Goal: Complete application form: Complete application form

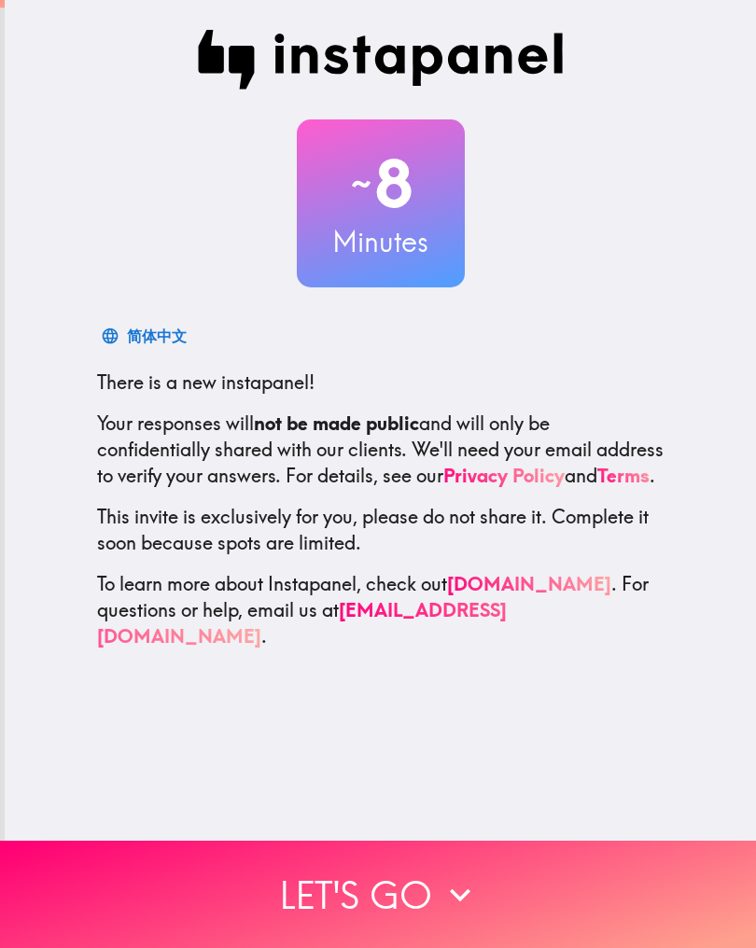
click at [374, 874] on button "Let's go" at bounding box center [378, 894] width 756 height 107
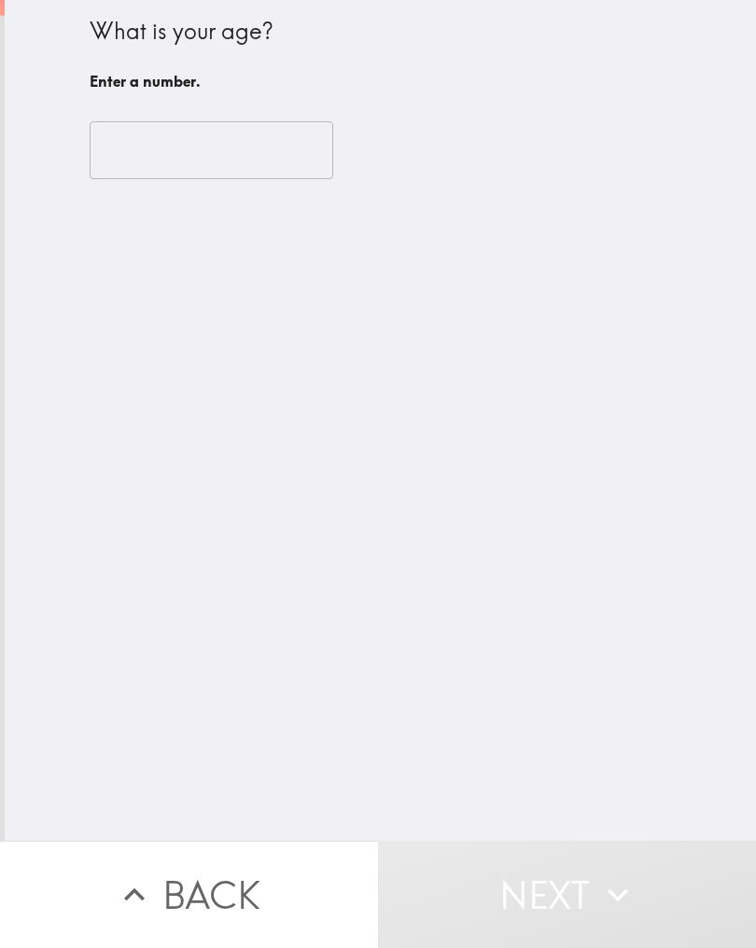
click at [226, 162] on input "number" at bounding box center [212, 150] width 244 height 58
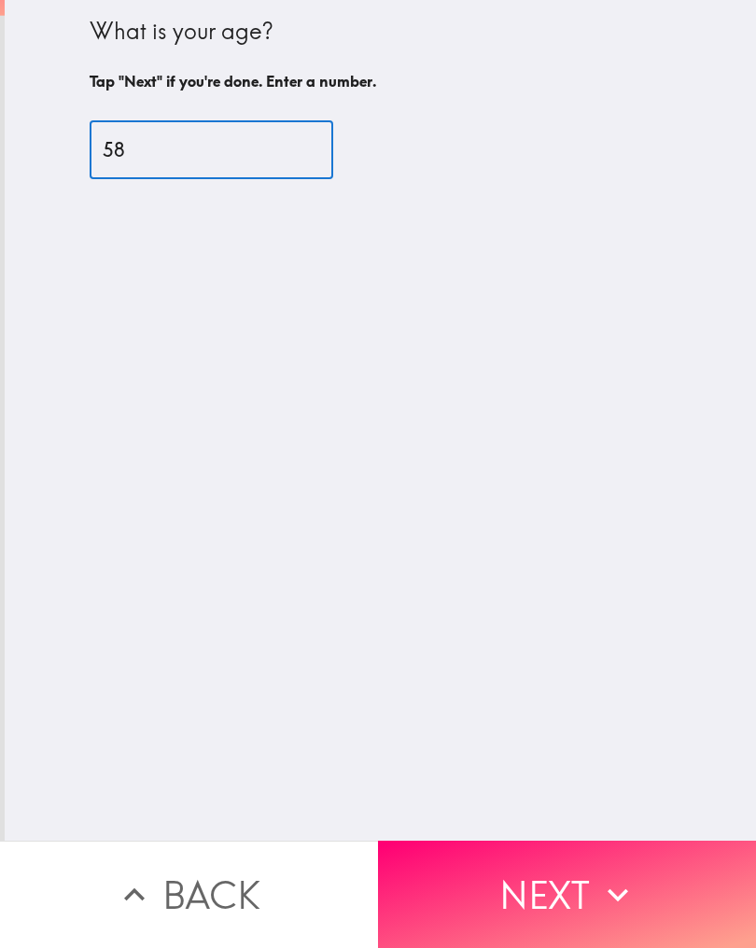
type input "58"
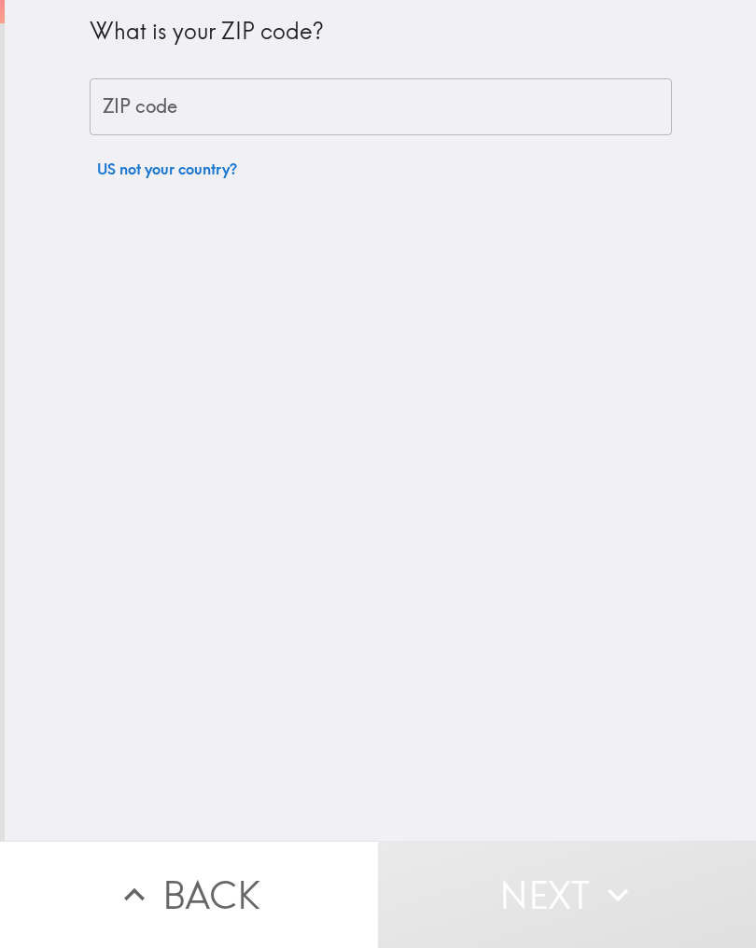
click at [243, 109] on input "ZIP code" at bounding box center [381, 107] width 582 height 58
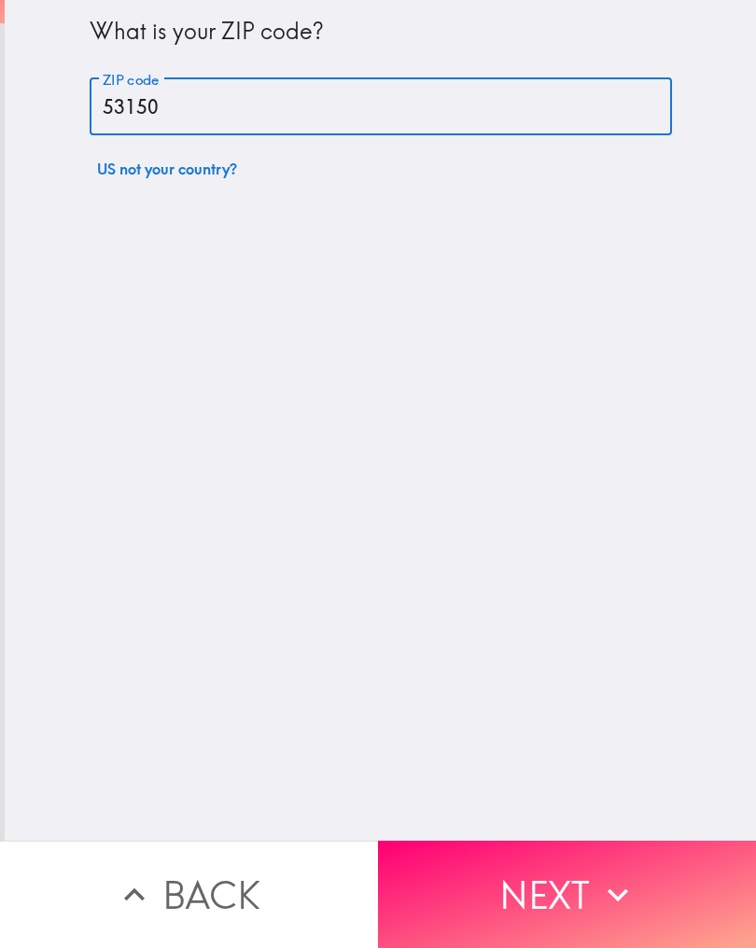
type input "53150"
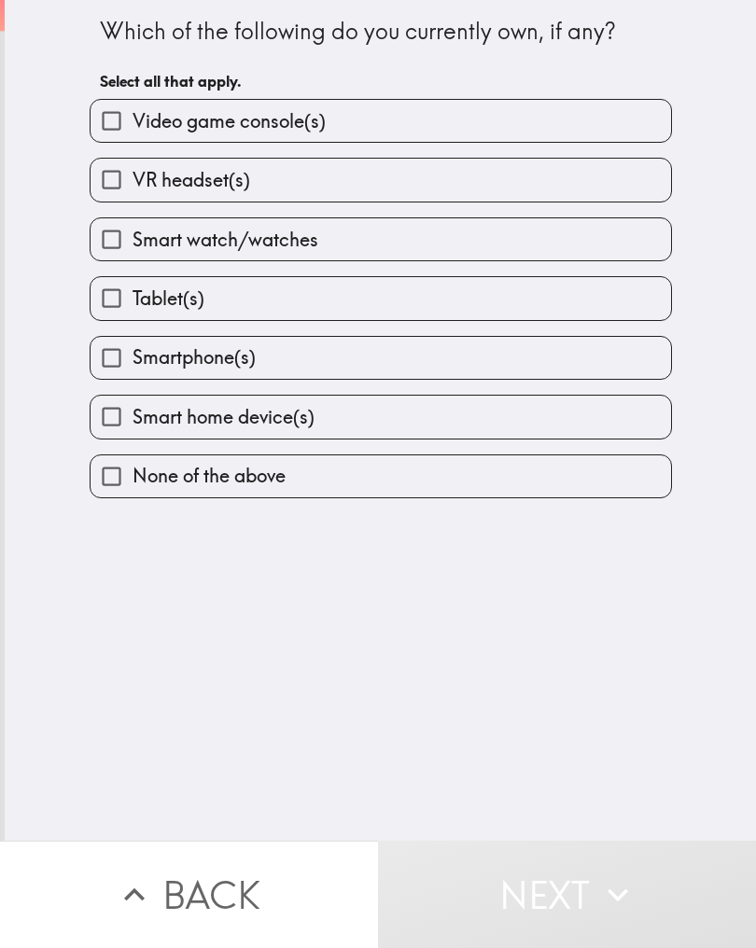
click at [116, 189] on input "VR headset(s)" at bounding box center [112, 180] width 42 height 42
checkbox input "true"
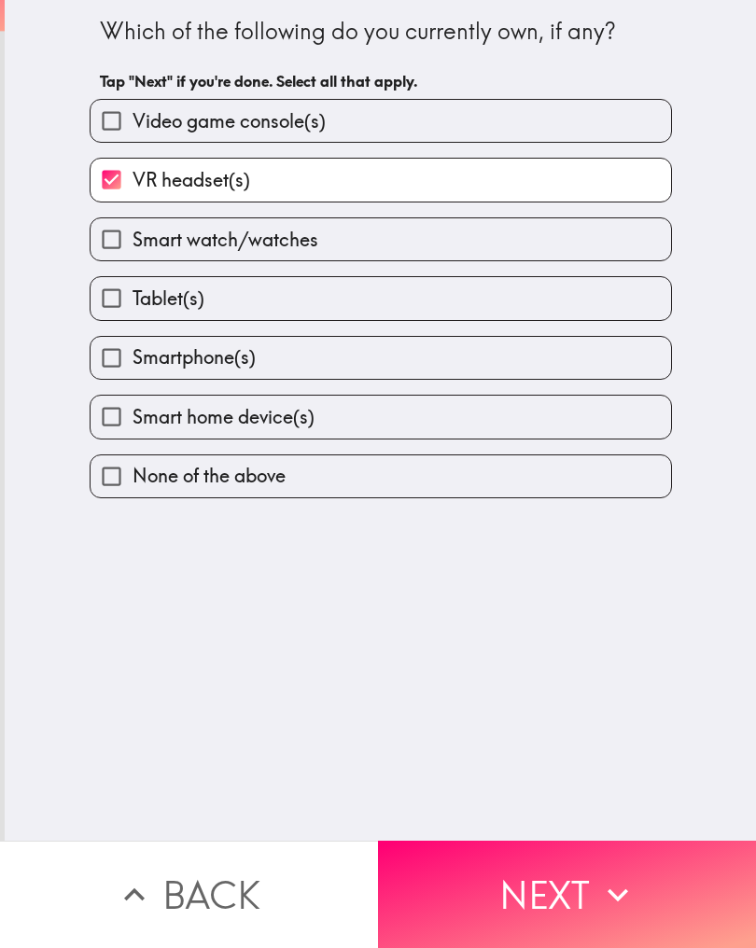
click at [104, 121] on input "Video game console(s)" at bounding box center [112, 121] width 42 height 42
checkbox input "true"
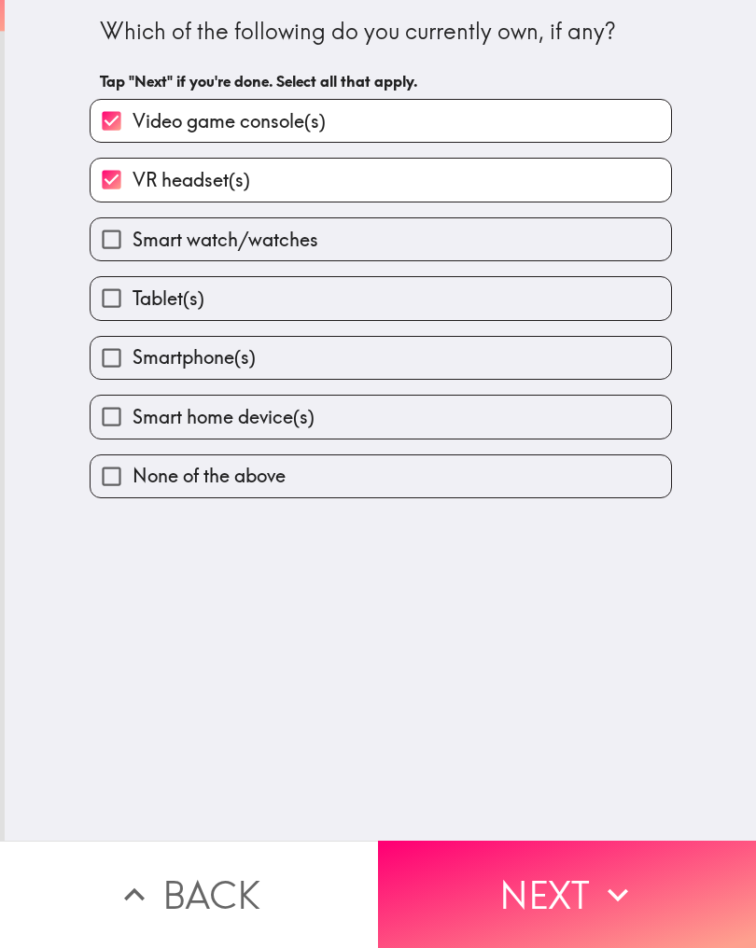
click at [117, 298] on input "Tablet(s)" at bounding box center [112, 298] width 42 height 42
checkbox input "true"
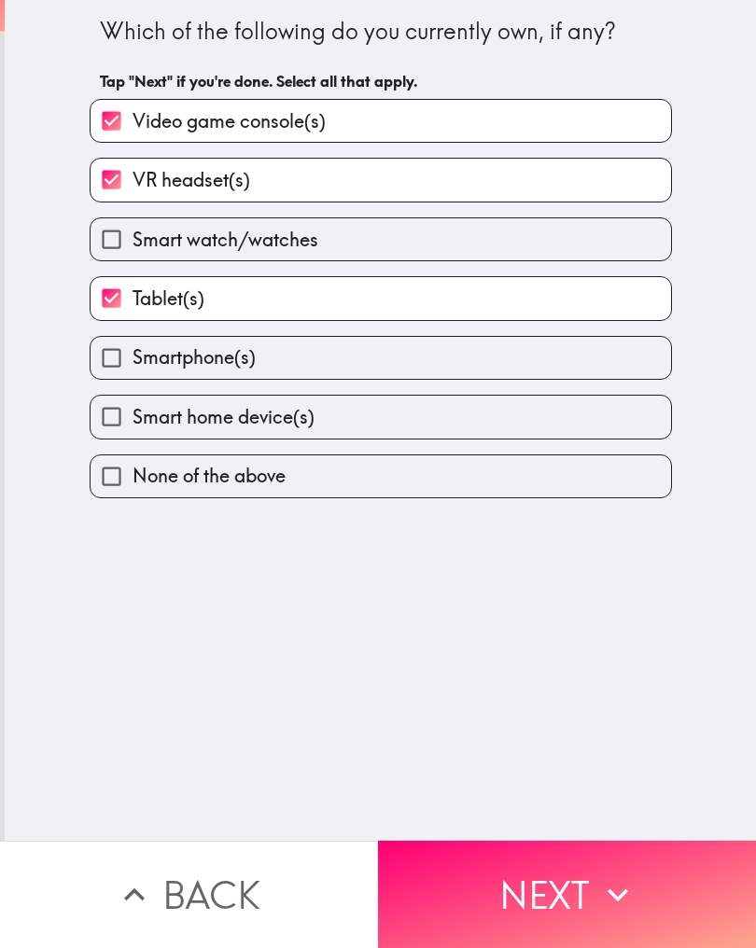
click at [120, 240] on input "Smart watch/watches" at bounding box center [112, 239] width 42 height 42
checkbox input "true"
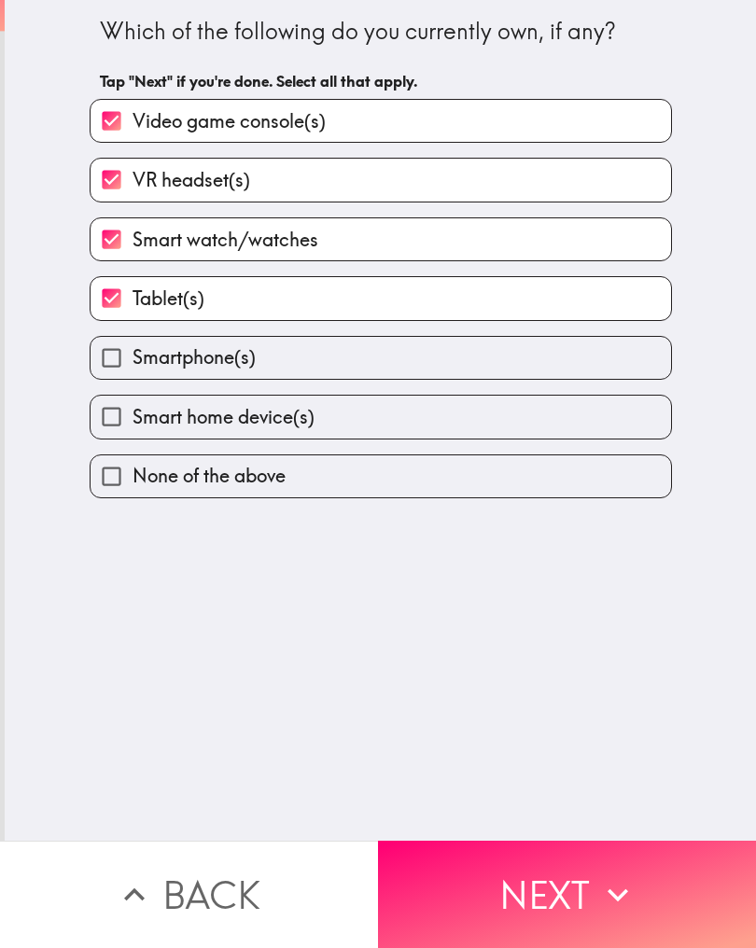
click at [126, 363] on input "Smartphone(s)" at bounding box center [112, 358] width 42 height 42
checkbox input "true"
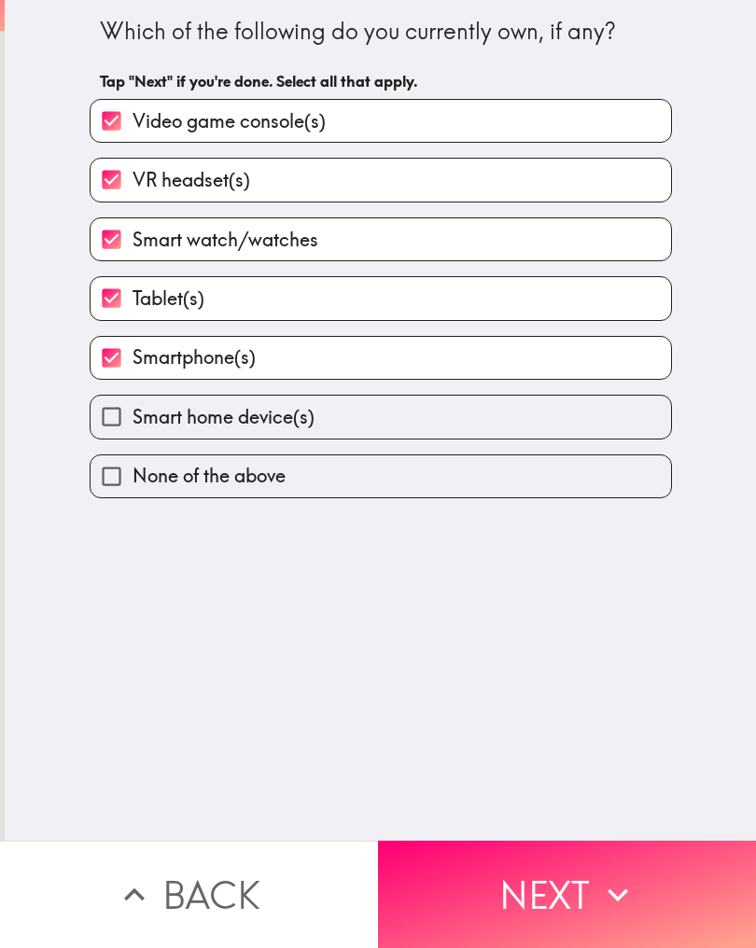
click at [112, 421] on input "Smart home device(s)" at bounding box center [112, 417] width 42 height 42
checkbox input "true"
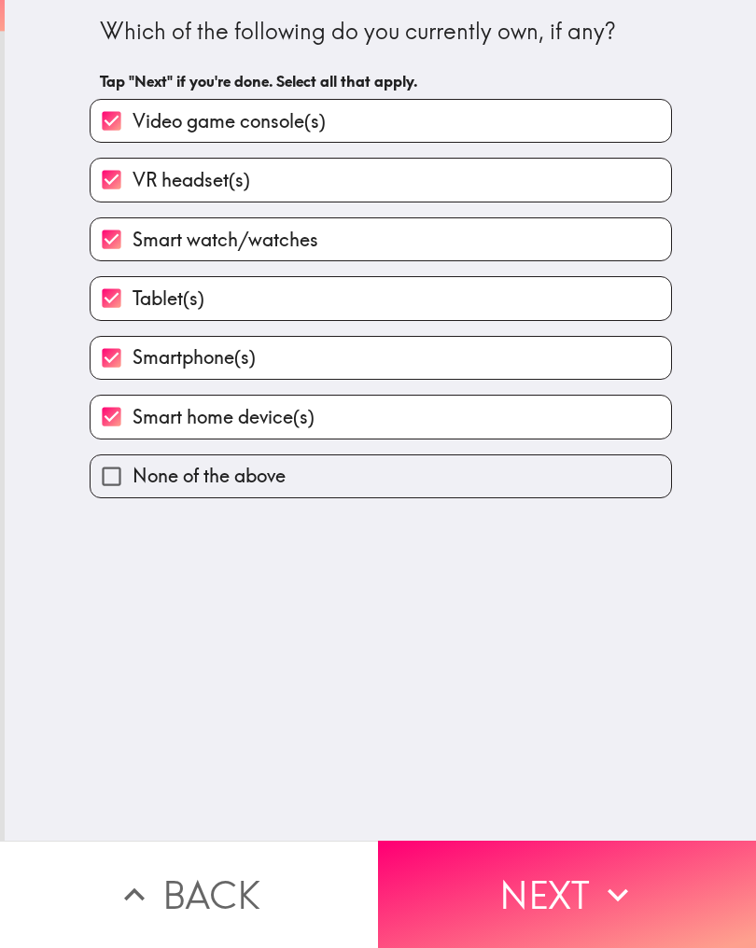
click at [550, 901] on button "Next" at bounding box center [567, 894] width 378 height 107
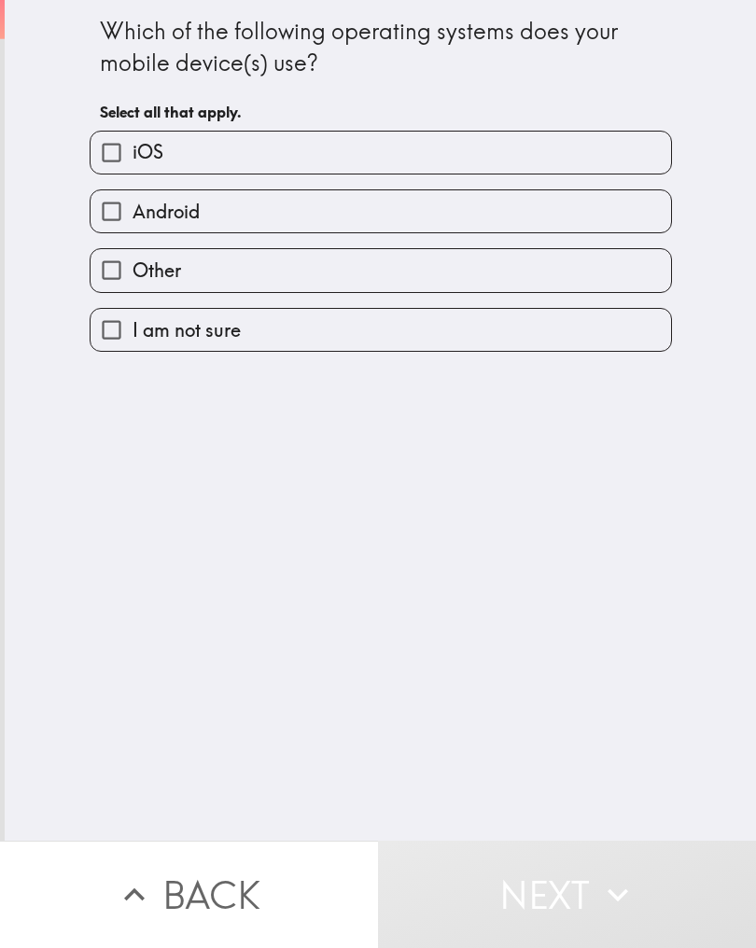
click at [118, 216] on input "Android" at bounding box center [112, 211] width 42 height 42
checkbox input "true"
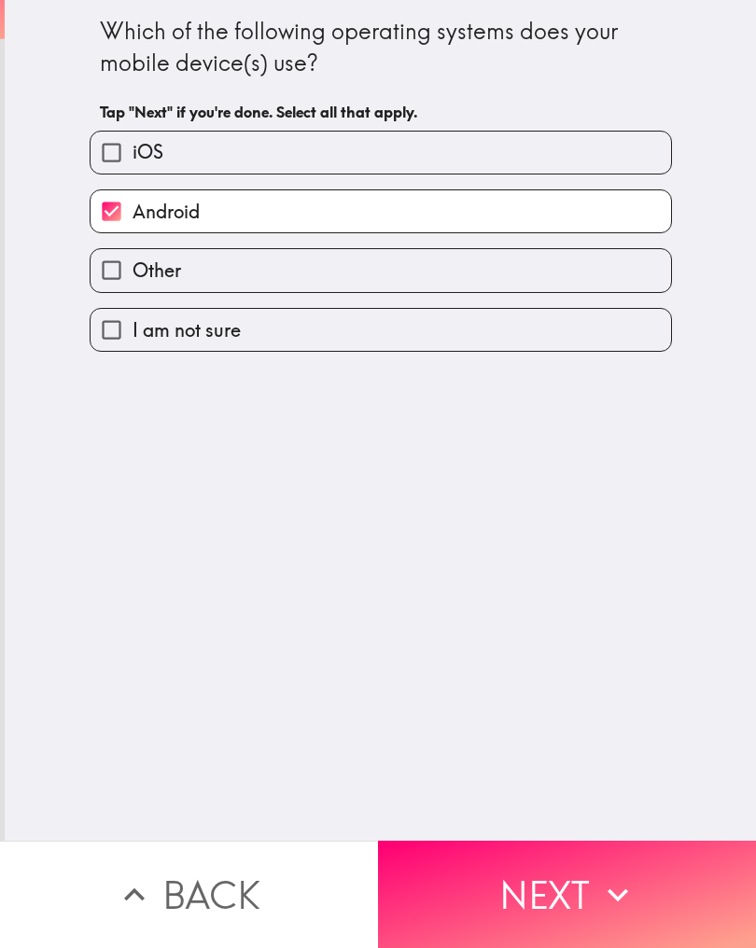
click at [582, 876] on button "Next" at bounding box center [567, 894] width 378 height 107
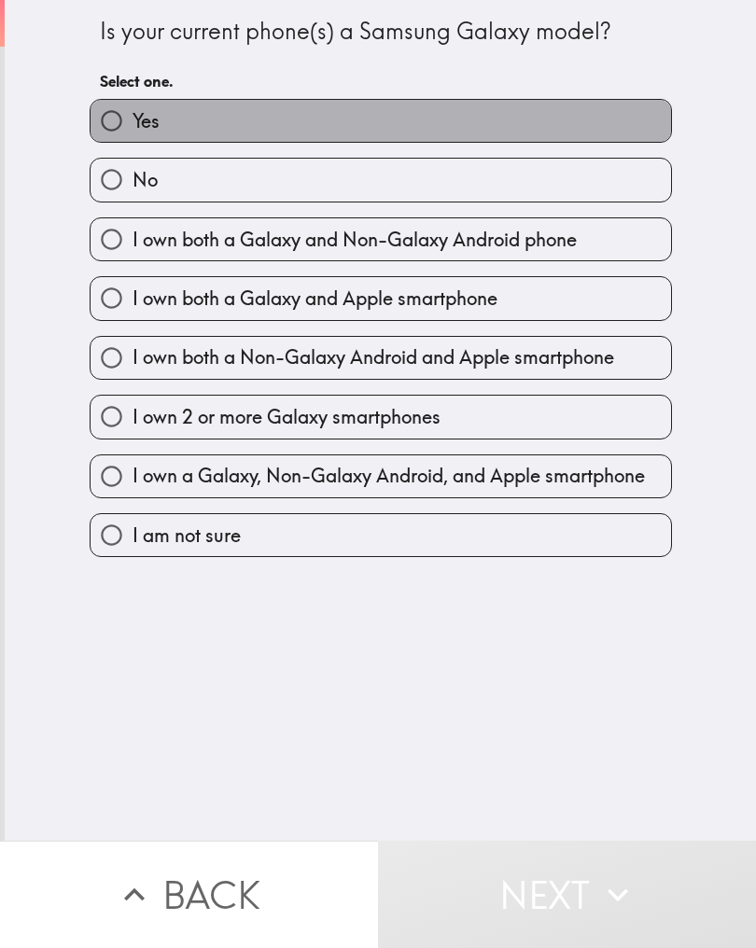
click at [245, 107] on label "Yes" at bounding box center [381, 121] width 580 height 42
click at [133, 107] on input "Yes" at bounding box center [112, 121] width 42 height 42
radio input "true"
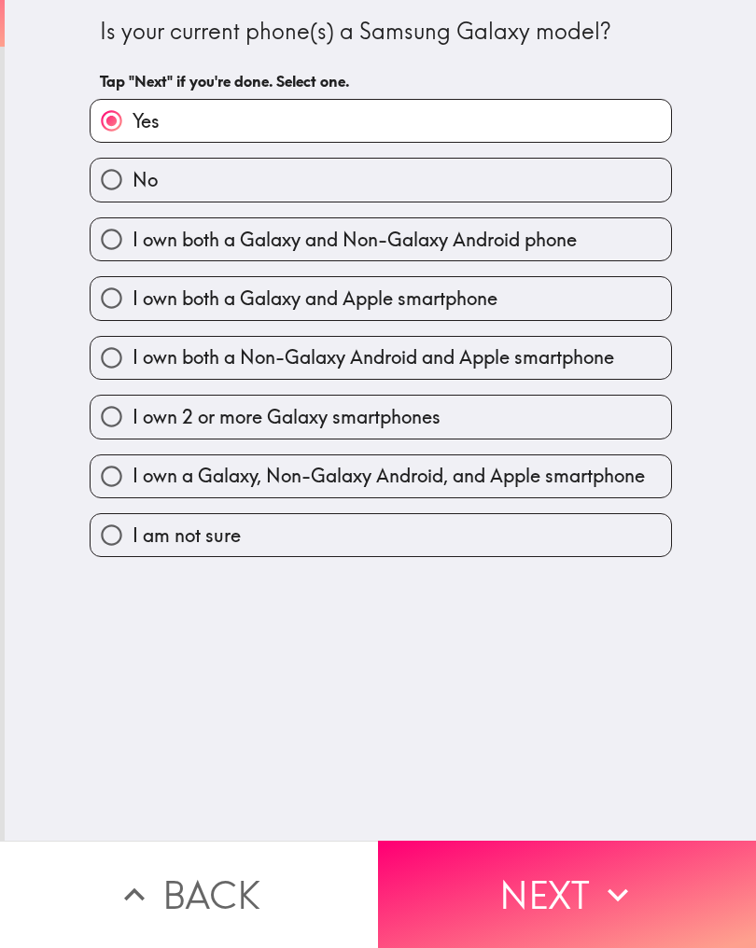
click at [592, 891] on button "Next" at bounding box center [567, 894] width 378 height 107
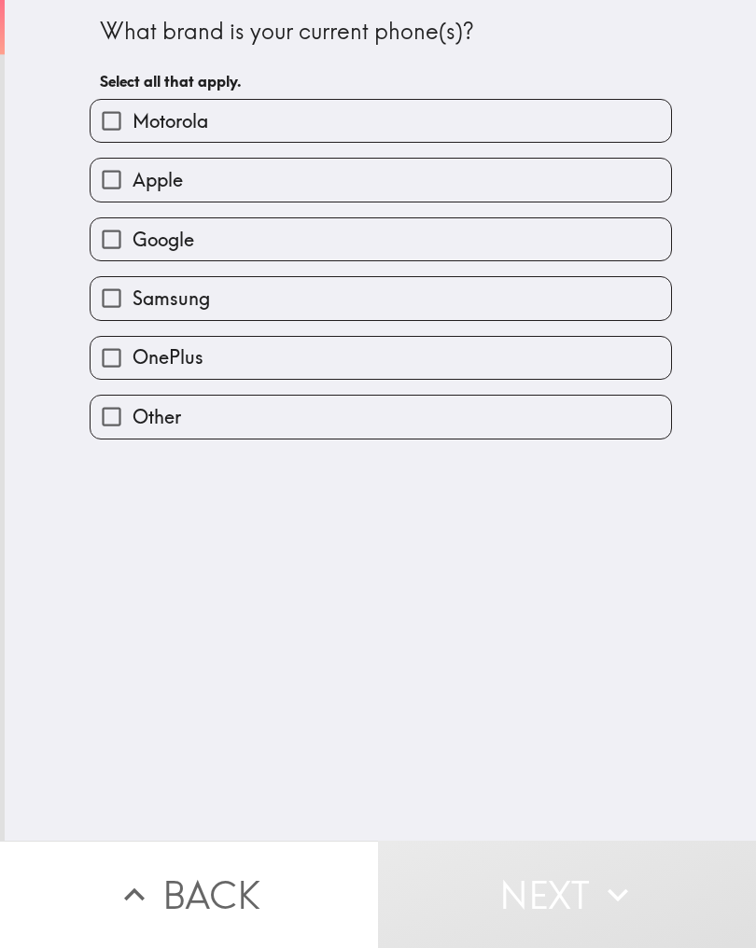
click at [237, 301] on label "Samsung" at bounding box center [381, 298] width 580 height 42
click at [133, 301] on input "Samsung" at bounding box center [112, 298] width 42 height 42
checkbox input "true"
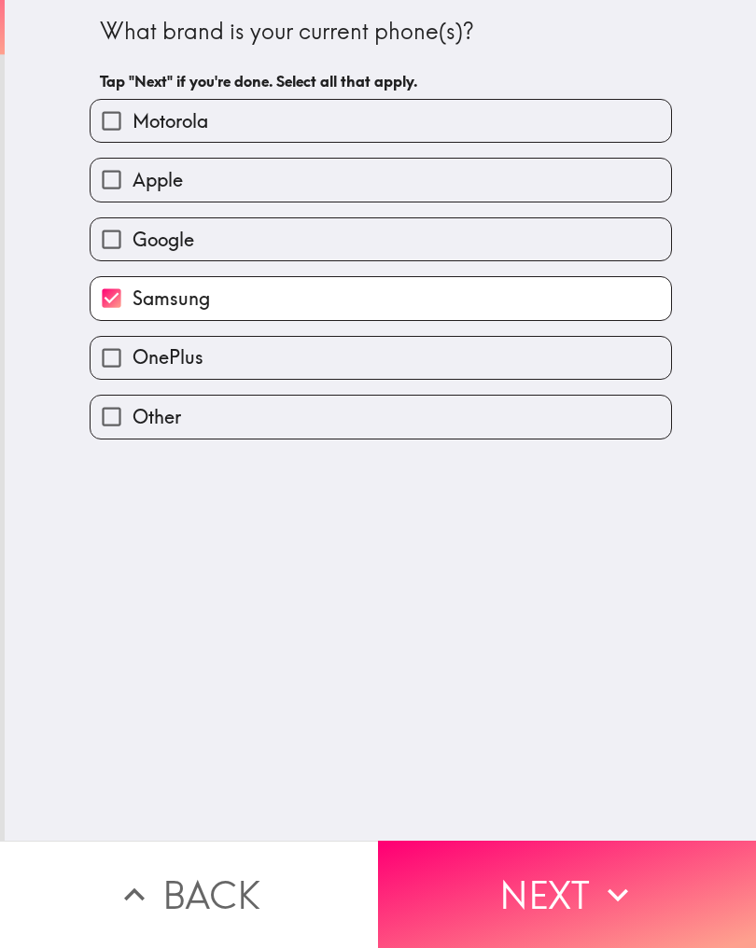
click at [587, 874] on button "Next" at bounding box center [567, 894] width 378 height 107
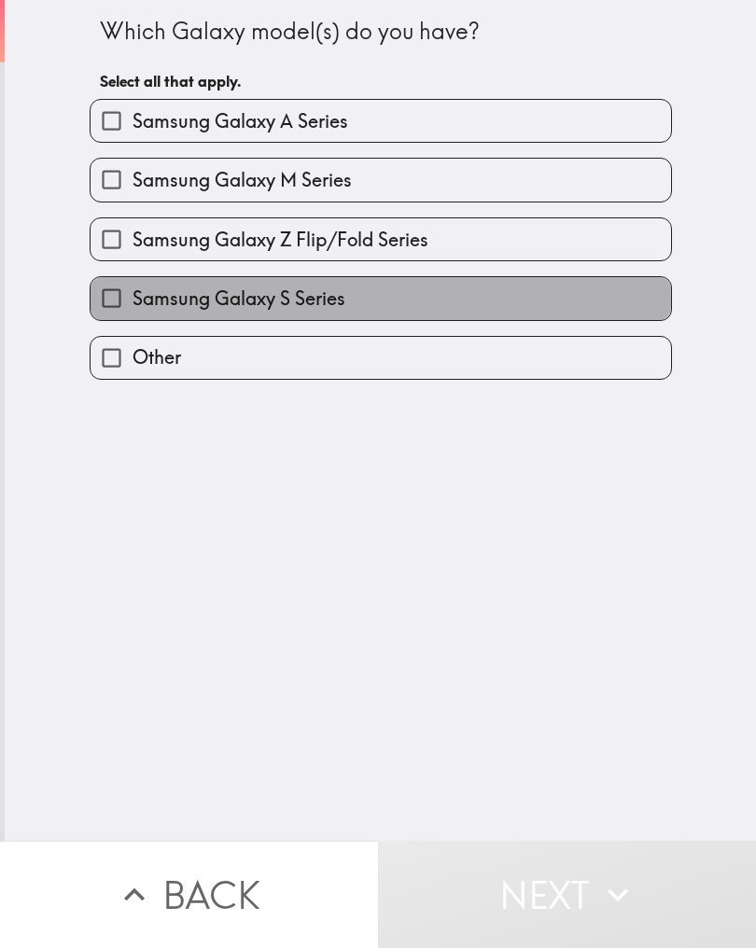
click at [340, 302] on span "Samsung Galaxy S Series" at bounding box center [239, 299] width 213 height 26
click at [133, 302] on input "Samsung Galaxy S Series" at bounding box center [112, 298] width 42 height 42
checkbox input "true"
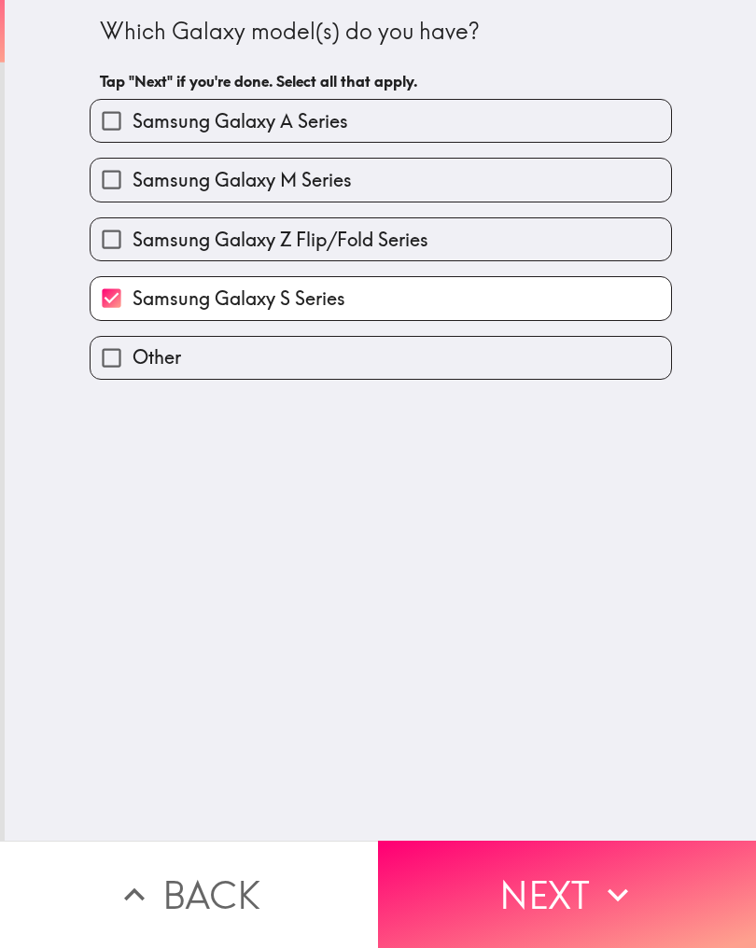
click at [528, 882] on button "Next" at bounding box center [567, 894] width 378 height 107
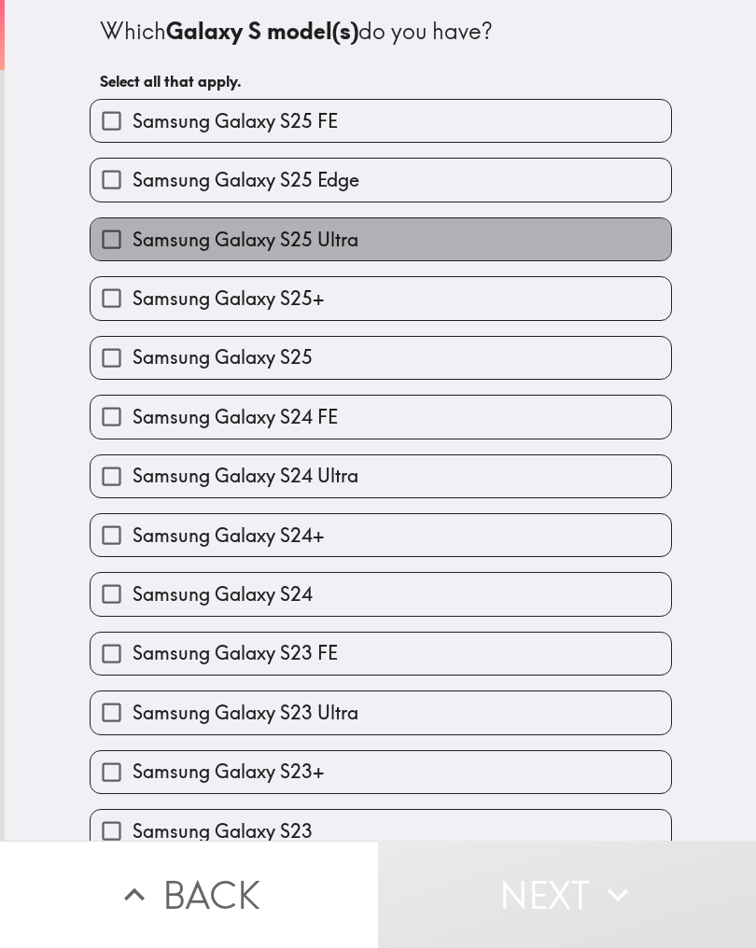
click at [368, 242] on label "Samsung Galaxy S25 Ultra" at bounding box center [381, 239] width 580 height 42
click at [133, 242] on input "Samsung Galaxy S25 Ultra" at bounding box center [112, 239] width 42 height 42
checkbox input "true"
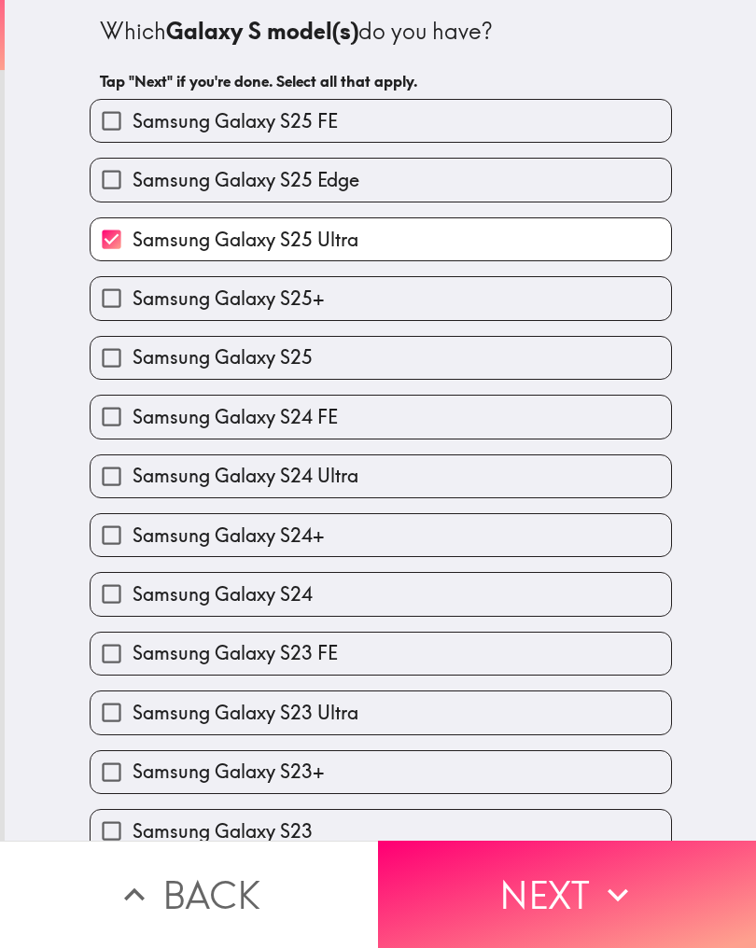
click at [563, 898] on button "Next" at bounding box center [567, 894] width 378 height 107
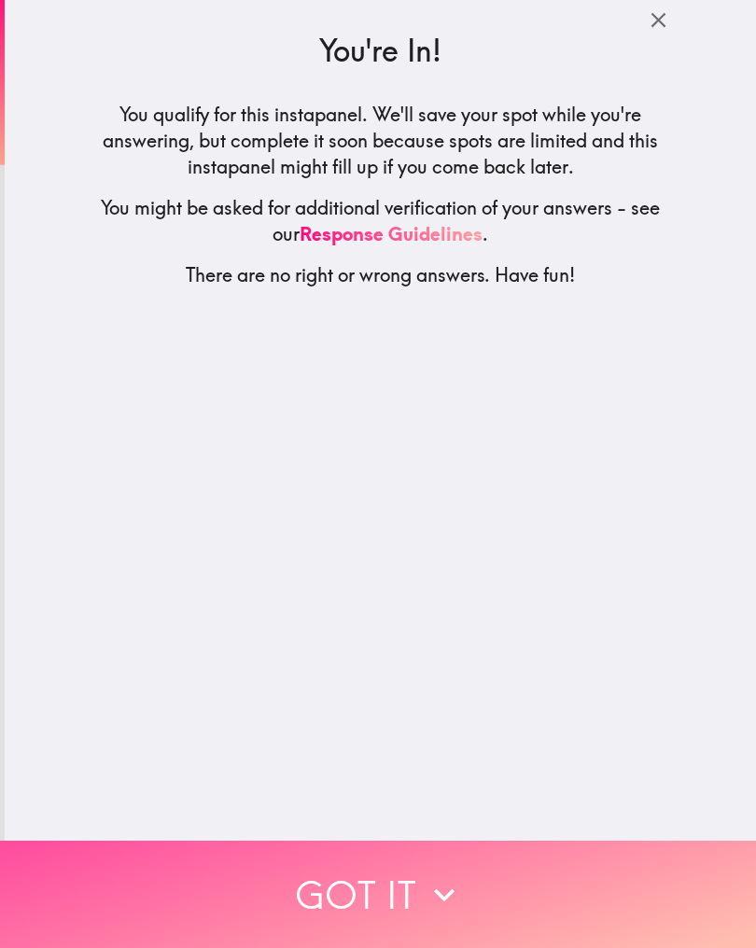
click at [463, 878] on icon "button" at bounding box center [444, 894] width 41 height 41
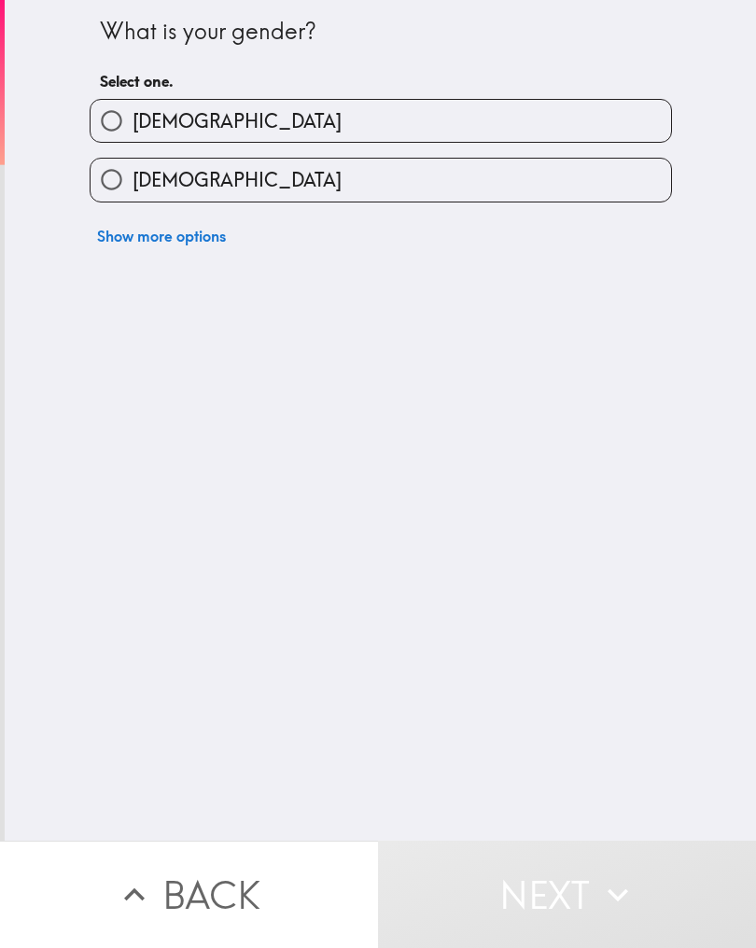
click at [179, 112] on label "[DEMOGRAPHIC_DATA]" at bounding box center [381, 121] width 580 height 42
click at [133, 112] on input "[DEMOGRAPHIC_DATA]" at bounding box center [112, 121] width 42 height 42
radio input "true"
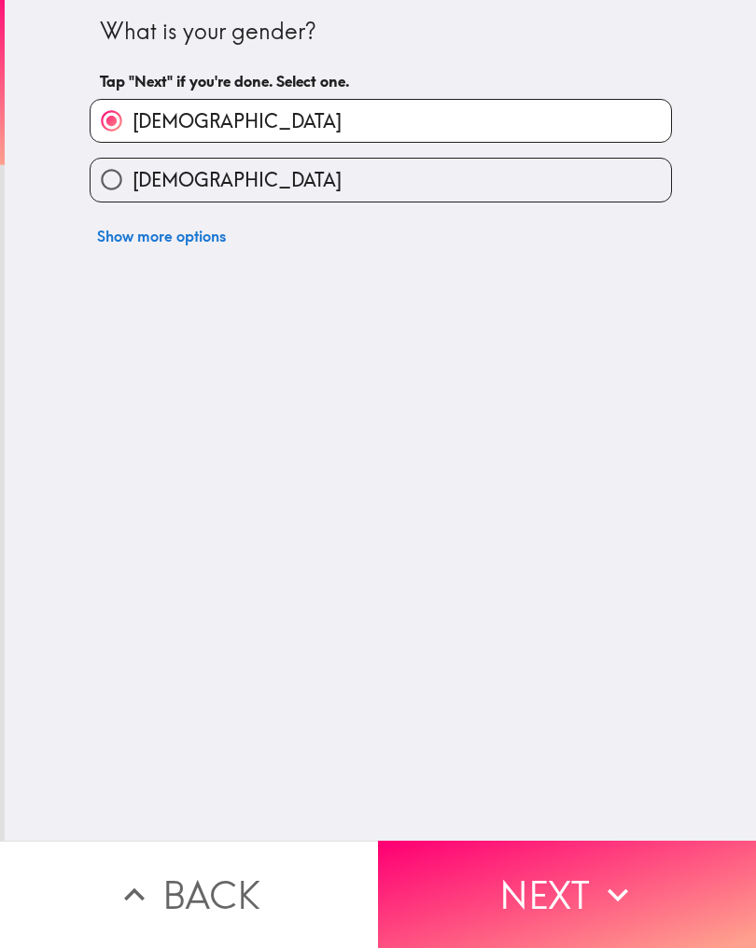
click at [607, 883] on icon "button" at bounding box center [617, 894] width 41 height 41
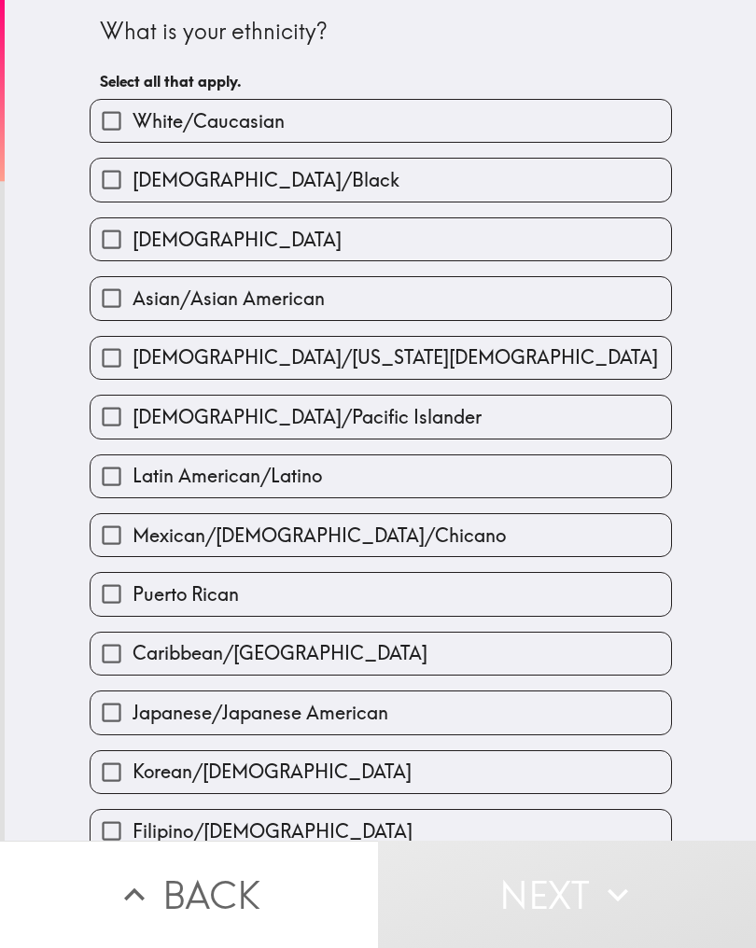
click at [237, 114] on span "White/Caucasian" at bounding box center [209, 121] width 152 height 26
click at [133, 114] on input "White/Caucasian" at bounding box center [112, 121] width 42 height 42
checkbox input "true"
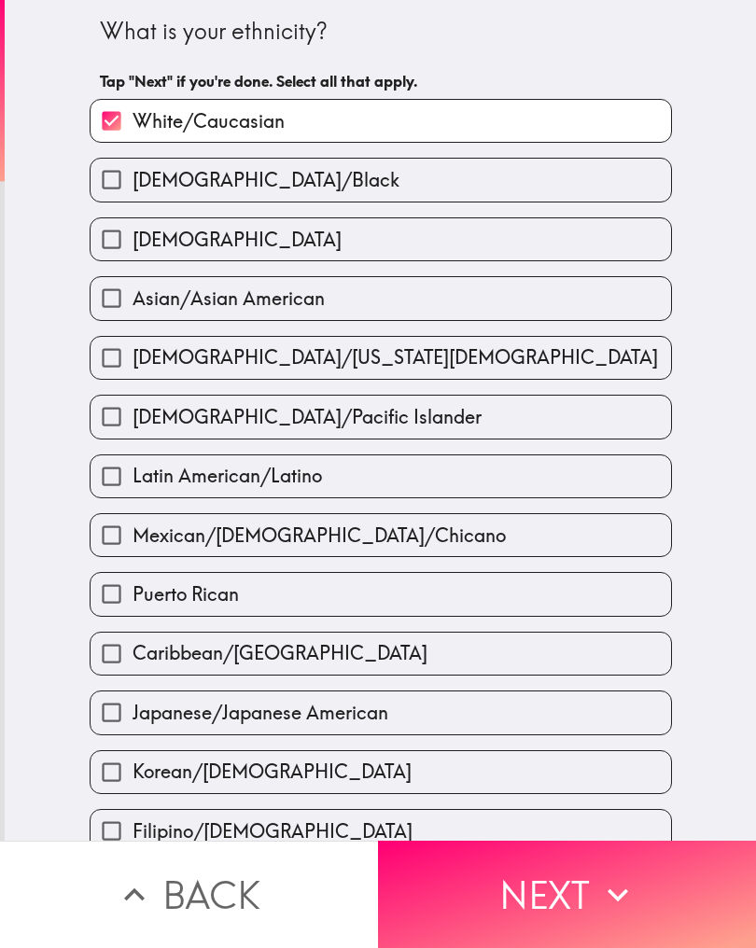
click at [614, 892] on icon "button" at bounding box center [617, 894] width 41 height 41
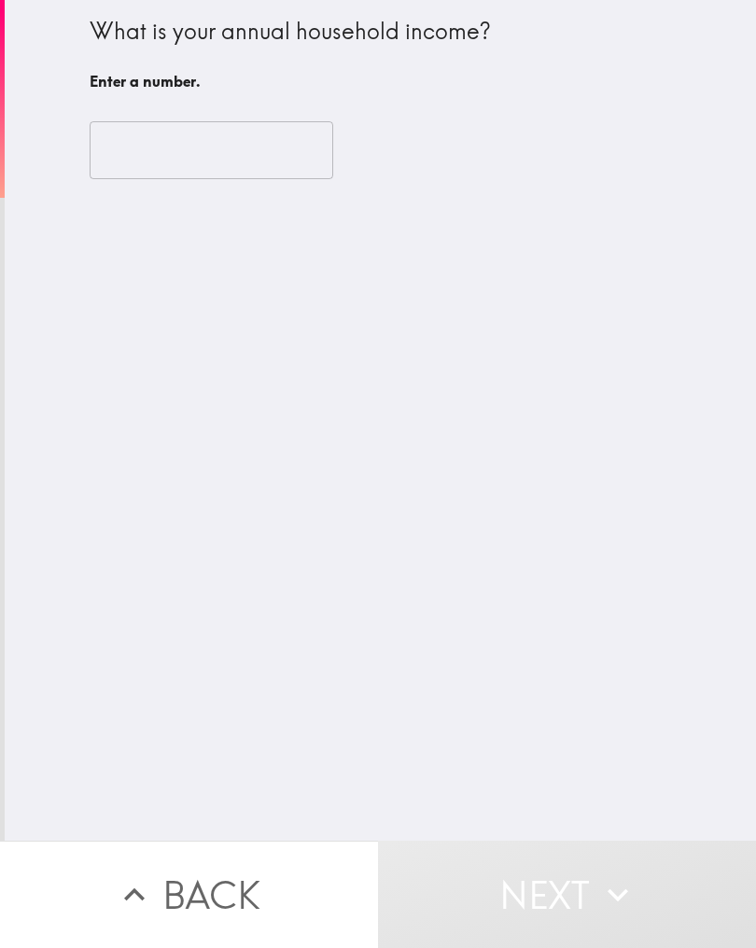
click at [212, 153] on input "number" at bounding box center [212, 150] width 244 height 58
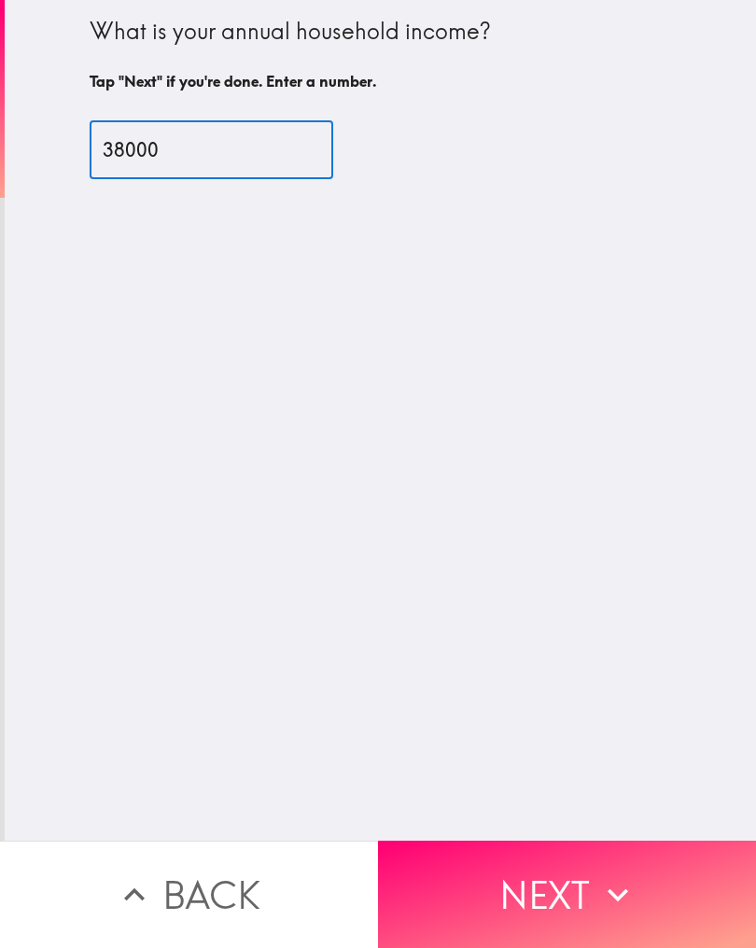
type input "38000"
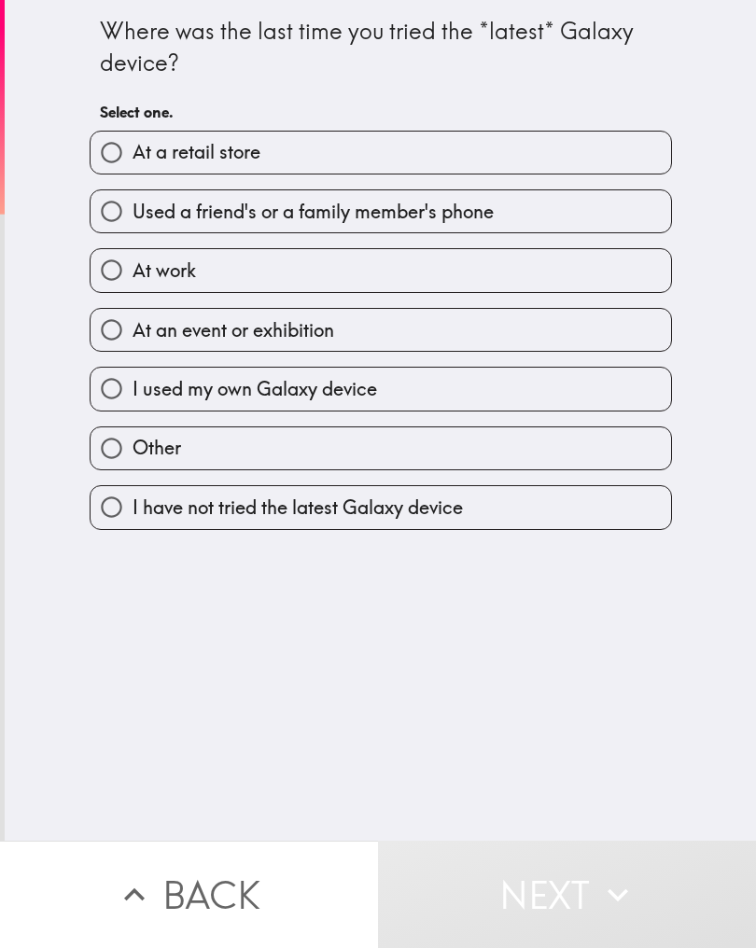
click at [422, 388] on label "I used my own Galaxy device" at bounding box center [381, 389] width 580 height 42
click at [133, 388] on input "I used my own Galaxy device" at bounding box center [112, 389] width 42 height 42
radio input "true"
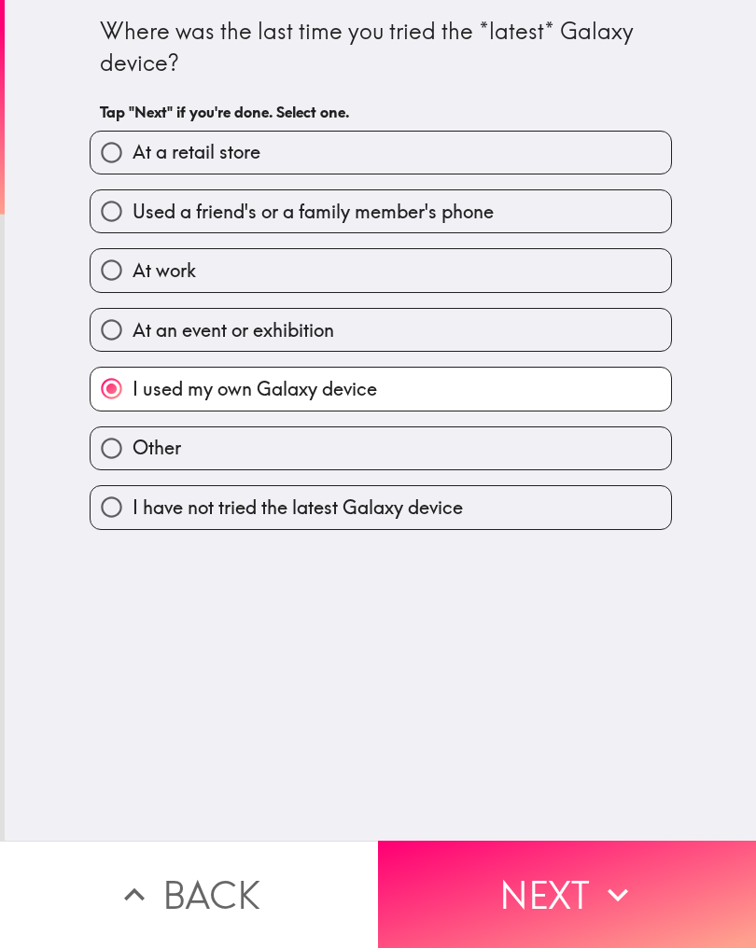
click at [608, 883] on icon "button" at bounding box center [617, 894] width 41 height 41
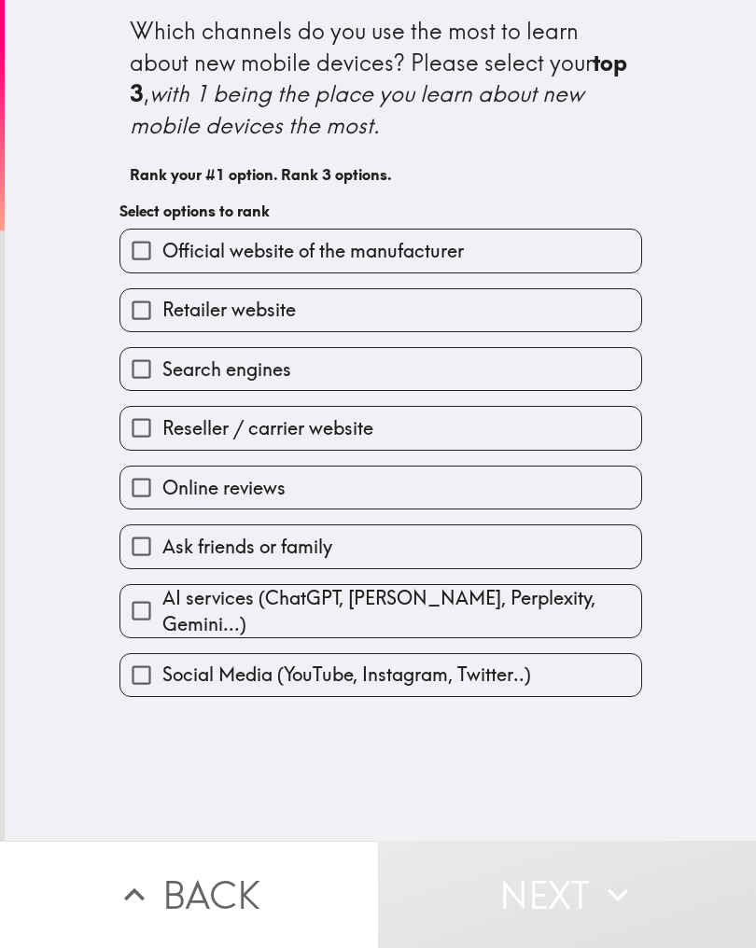
click at [467, 541] on label "Ask friends or family" at bounding box center [380, 546] width 521 height 42
click at [162, 541] on input "Ask friends or family" at bounding box center [141, 546] width 42 height 42
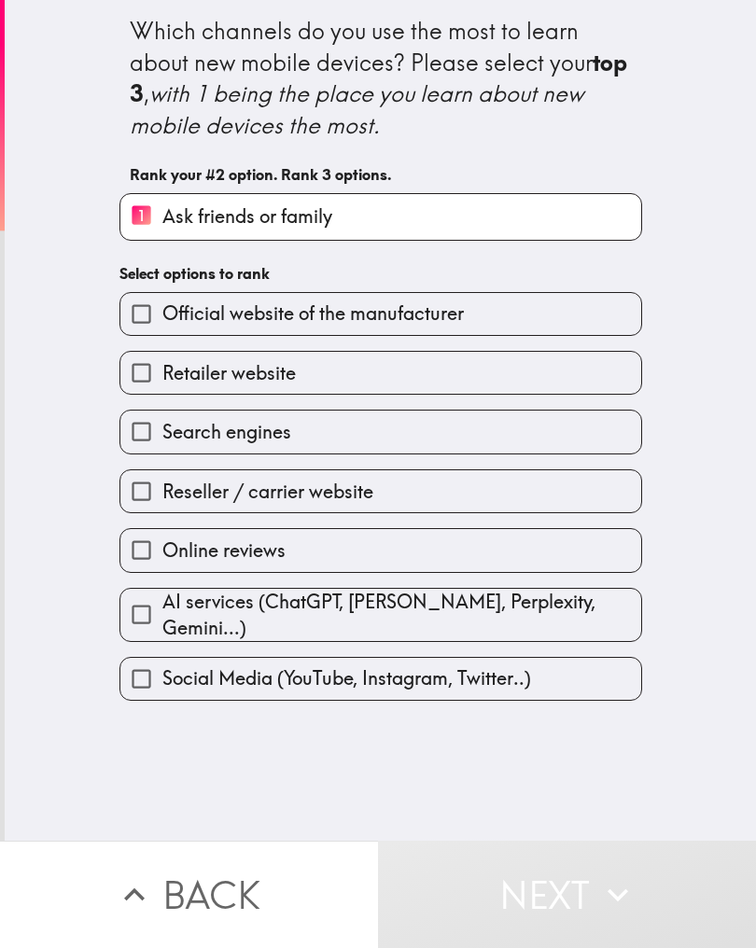
click at [340, 376] on label "Retailer website" at bounding box center [380, 373] width 521 height 42
click at [162, 376] on input "Retailer website" at bounding box center [141, 373] width 42 height 42
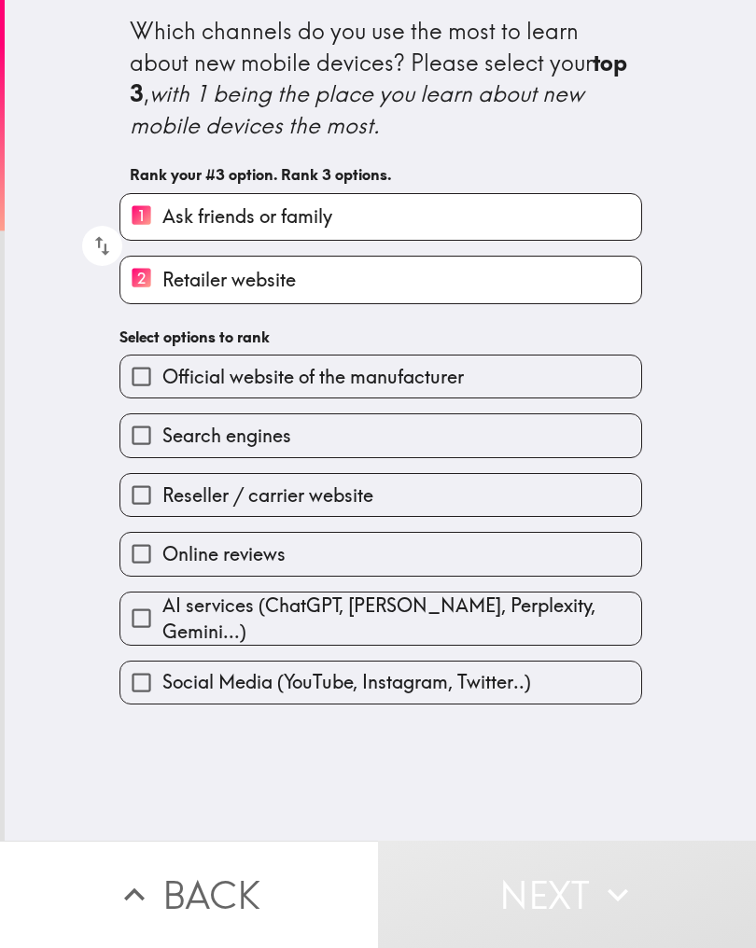
click at [339, 433] on label "Search engines" at bounding box center [380, 435] width 521 height 42
click at [162, 433] on input "Search engines" at bounding box center [141, 435] width 42 height 42
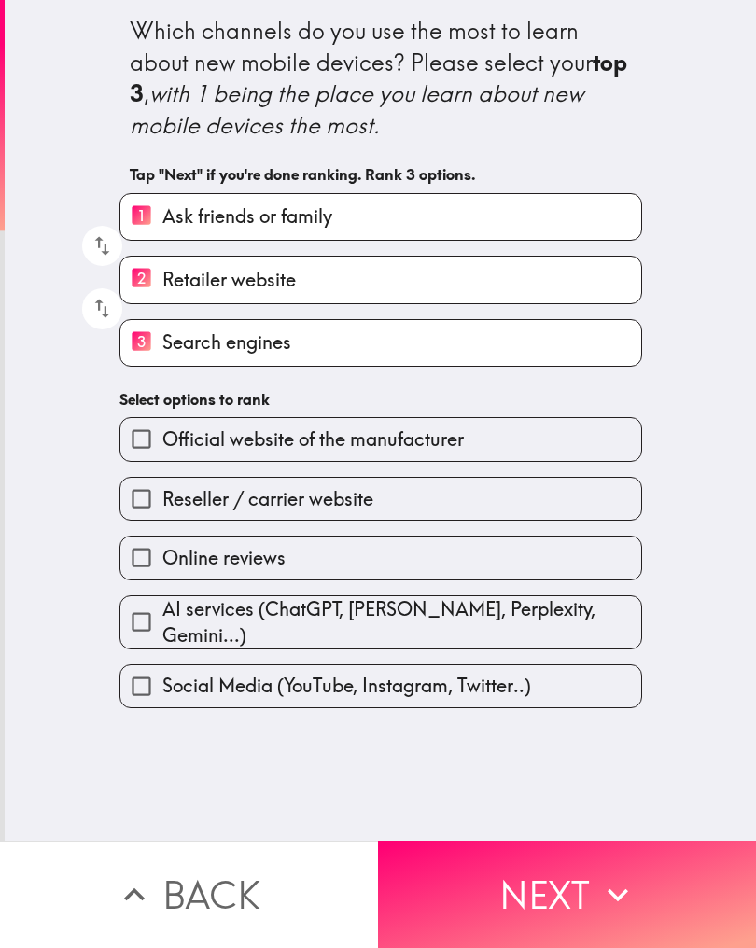
click at [530, 873] on button "Next" at bounding box center [567, 894] width 378 height 107
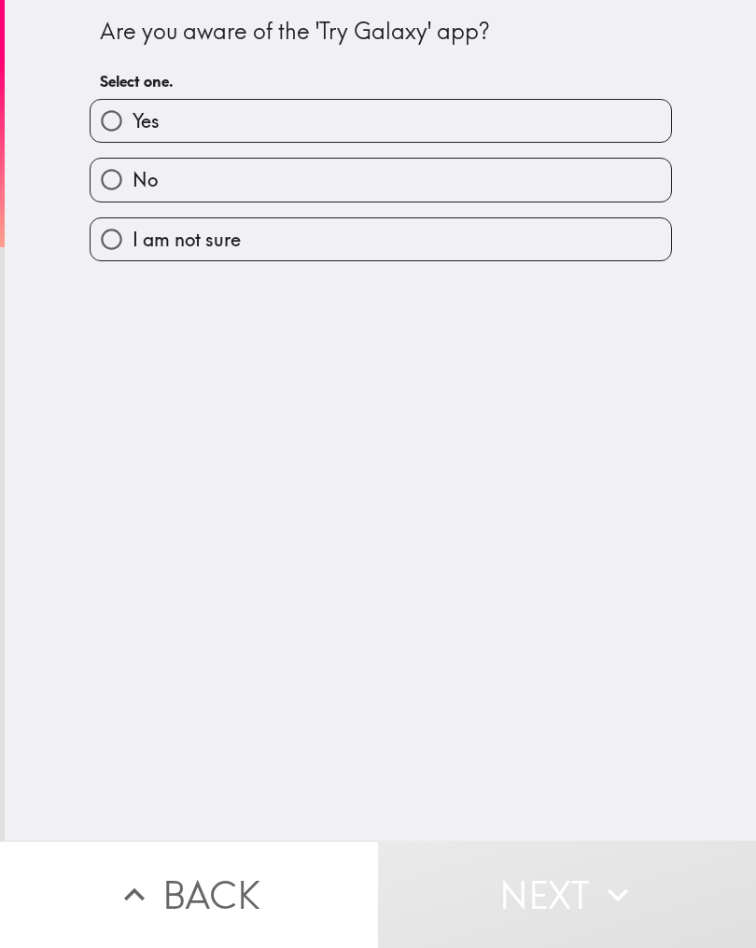
click at [240, 180] on label "No" at bounding box center [381, 180] width 580 height 42
click at [133, 180] on input "No" at bounding box center [112, 180] width 42 height 42
radio input "true"
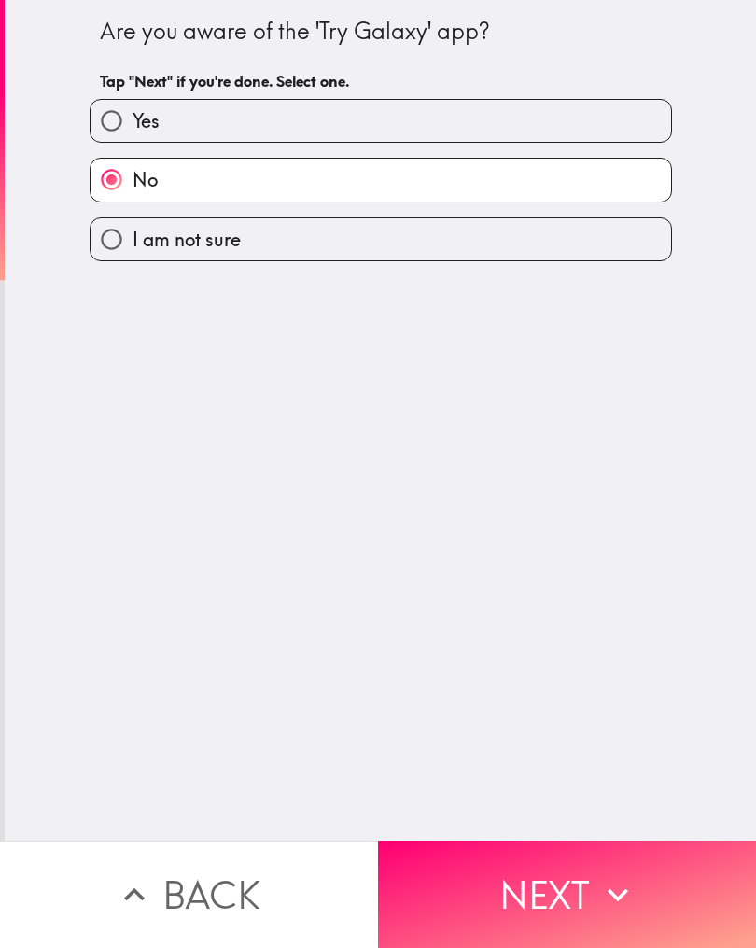
click at [637, 861] on button "Next" at bounding box center [567, 894] width 378 height 107
